Goal: Information Seeking & Learning: Compare options

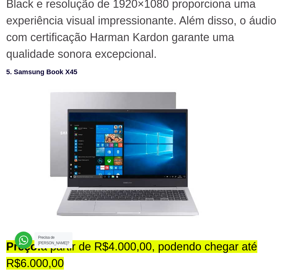
scroll to position [3046, 0]
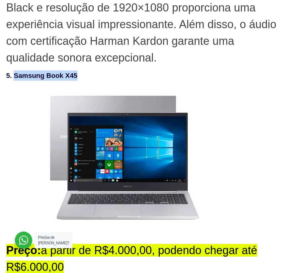
drag, startPoint x: 77, startPoint y: 75, endPoint x: 14, endPoint y: 76, distance: 63.4
click at [14, 76] on h3 "5. Samsung Book X45" at bounding box center [141, 75] width 270 height 10
copy h3 "Samsung Book X45"
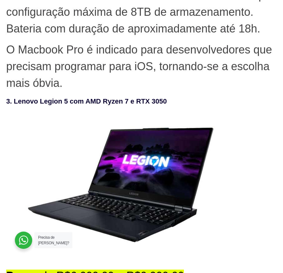
scroll to position [2274, 0]
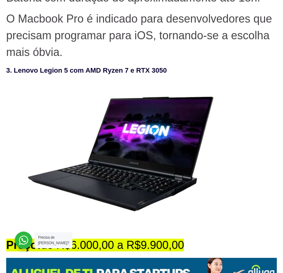
drag, startPoint x: 168, startPoint y: 72, endPoint x: 15, endPoint y: 76, distance: 153.7
click at [15, 75] on h3 "3. Lenovo Legion 5 com AMD Ryzen 7 e RTX 3050" at bounding box center [141, 70] width 270 height 10
copy h3 "Lenovo Legion 5 com AMD Ryzen 7 e RTX 3050"
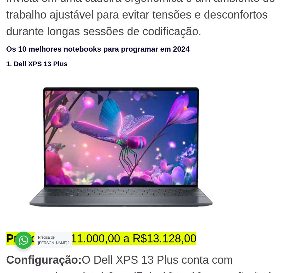
scroll to position [1470, 0]
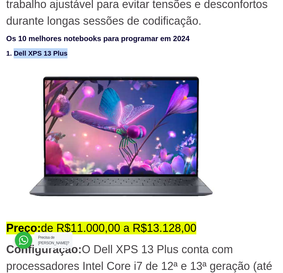
drag, startPoint x: 69, startPoint y: 55, endPoint x: 14, endPoint y: 53, distance: 54.8
click at [14, 53] on h3 "1. Dell XPS 13 Plus" at bounding box center [141, 53] width 270 height 10
copy h3 "Dell XPS 13 Plus"
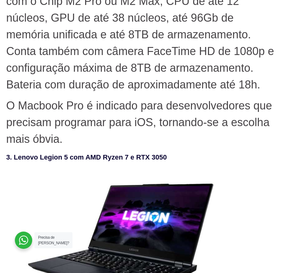
scroll to position [2274, 0]
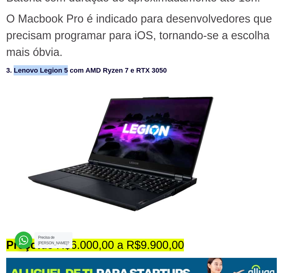
drag, startPoint x: 67, startPoint y: 71, endPoint x: 15, endPoint y: 70, distance: 52.0
click at [15, 70] on h3 "3. Lenovo Legion 5 com AMD Ryzen 7 e RTX 3050" at bounding box center [141, 70] width 270 height 10
copy h3 "Lenovo Legion 5"
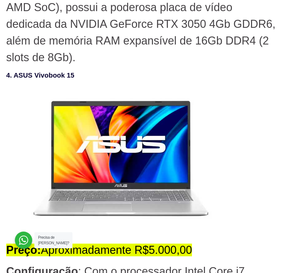
scroll to position [2676, 0]
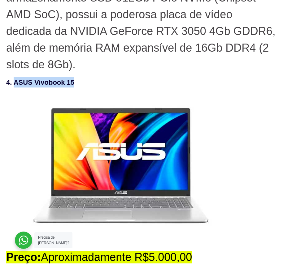
drag, startPoint x: 76, startPoint y: 82, endPoint x: 15, endPoint y: 86, distance: 61.0
click at [15, 86] on h3 "4. ASUS Vivobook 15" at bounding box center [141, 82] width 270 height 10
copy h3 "ASUS Vivobook 15"
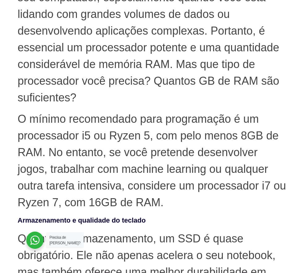
scroll to position [492, 0]
